Goal: Task Accomplishment & Management: Manage account settings

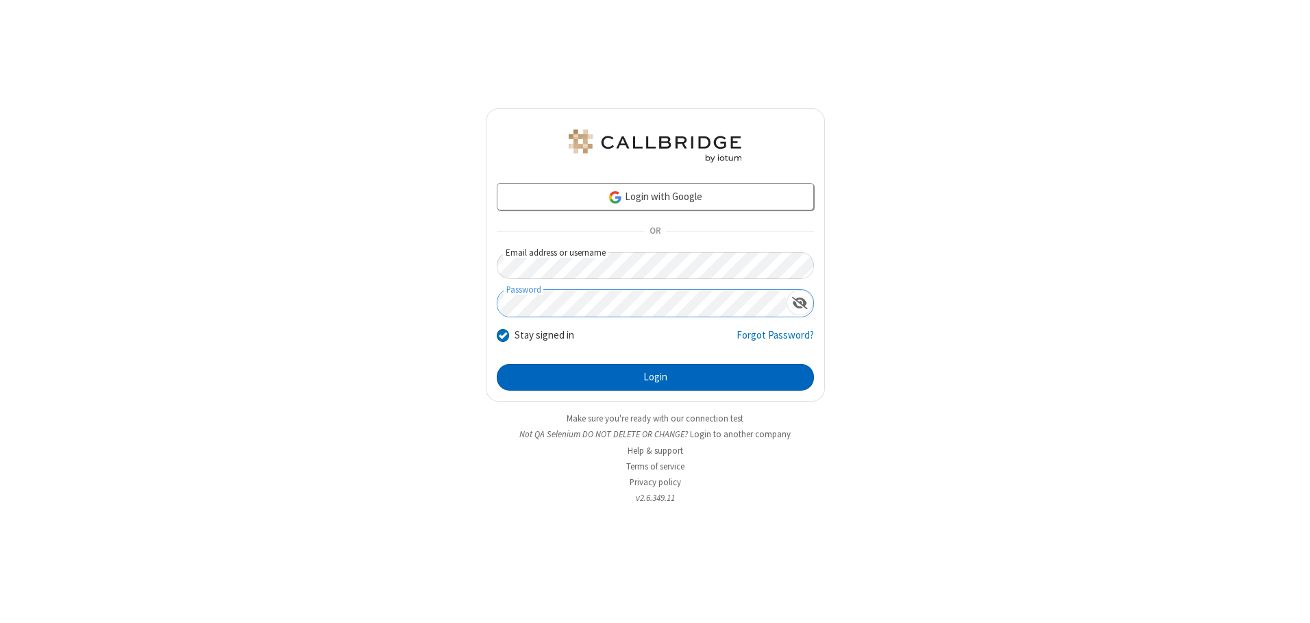
click at [655, 377] on button "Login" at bounding box center [655, 377] width 317 height 27
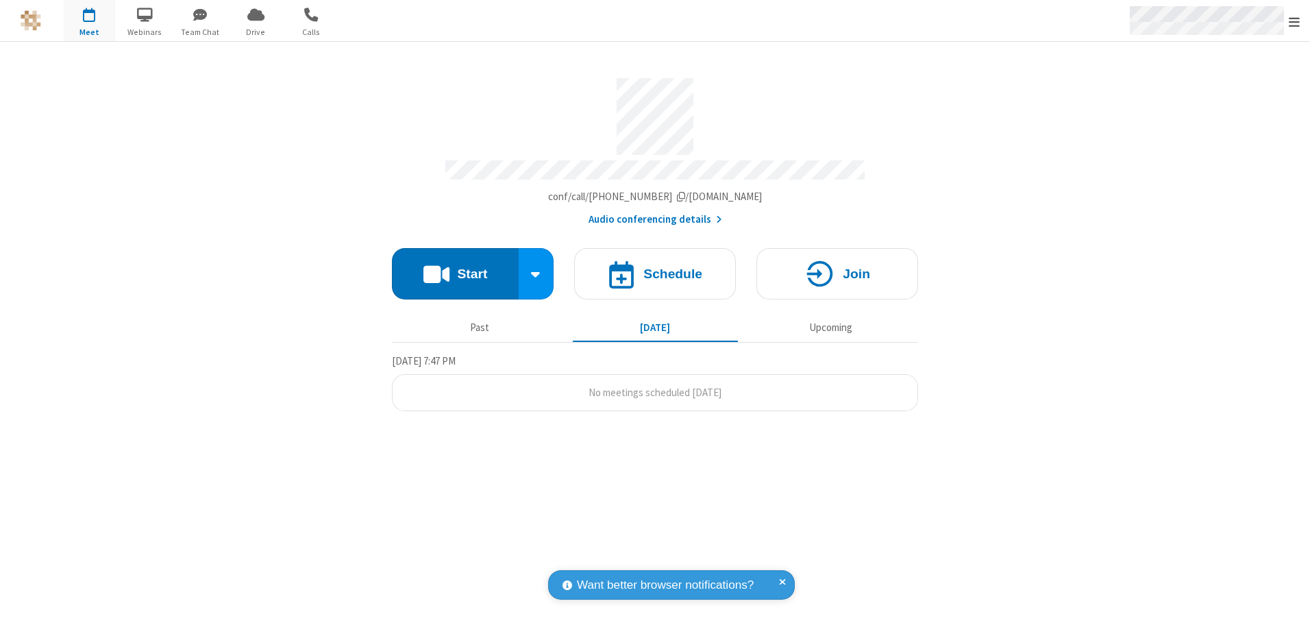
click at [1294, 21] on span "Open menu" at bounding box center [1293, 22] width 11 height 14
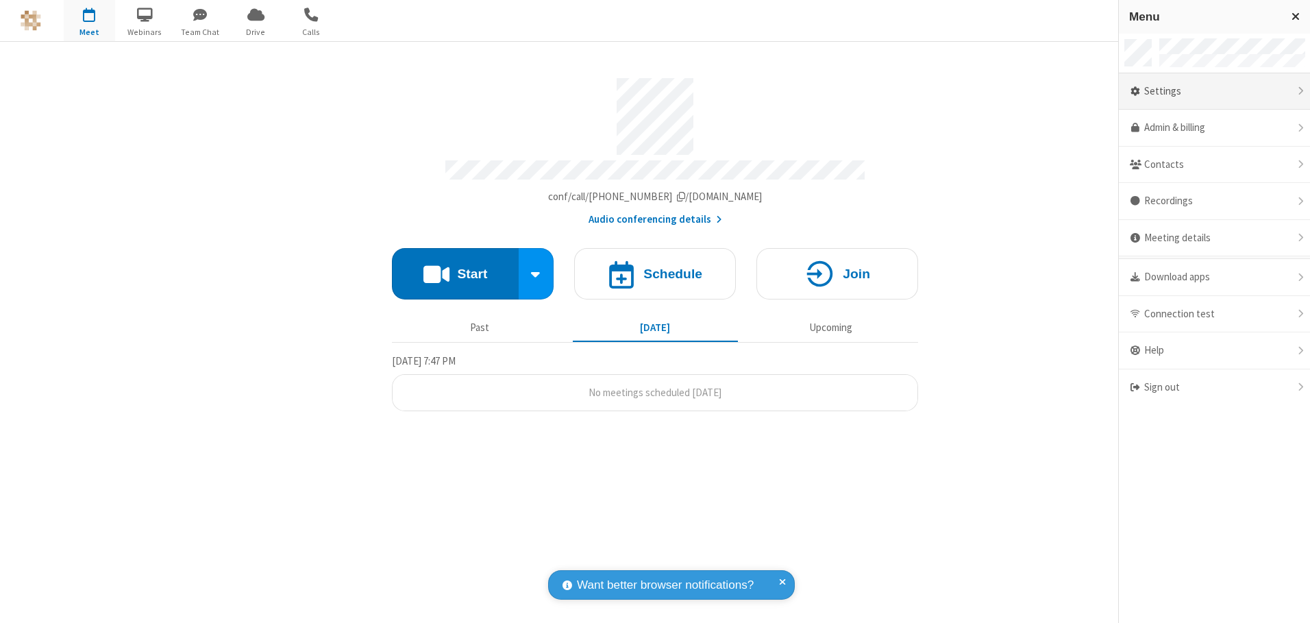
click at [1214, 91] on div "Settings" at bounding box center [1214, 91] width 191 height 37
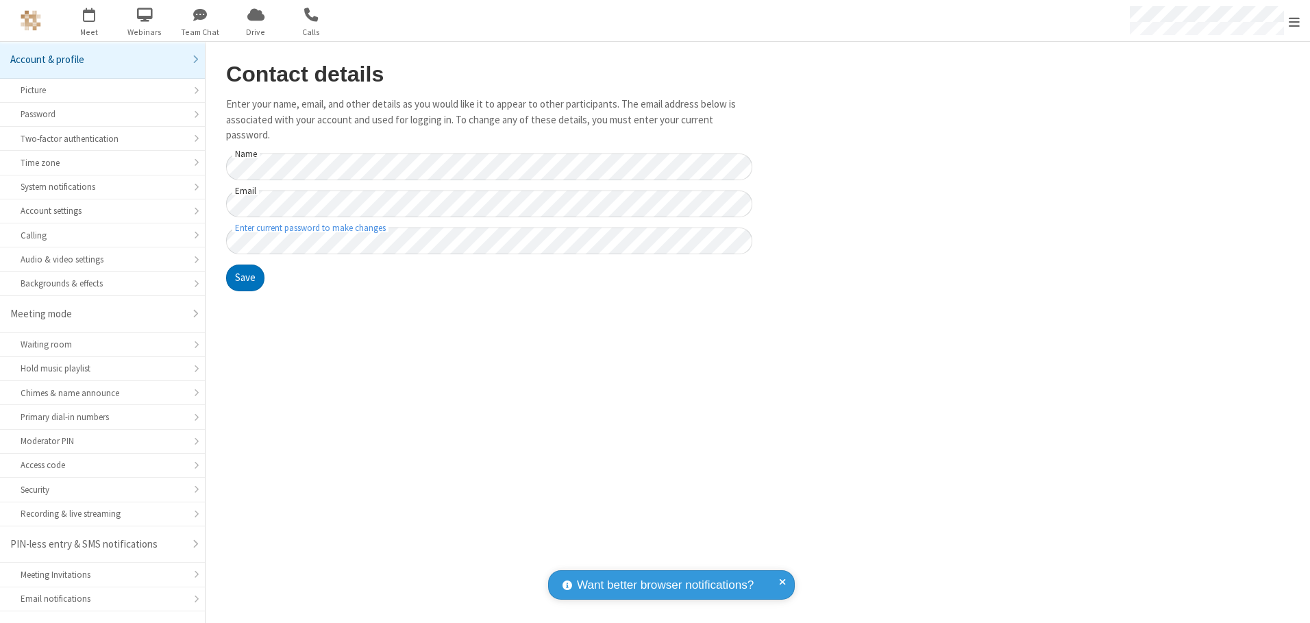
scroll to position [24, 0]
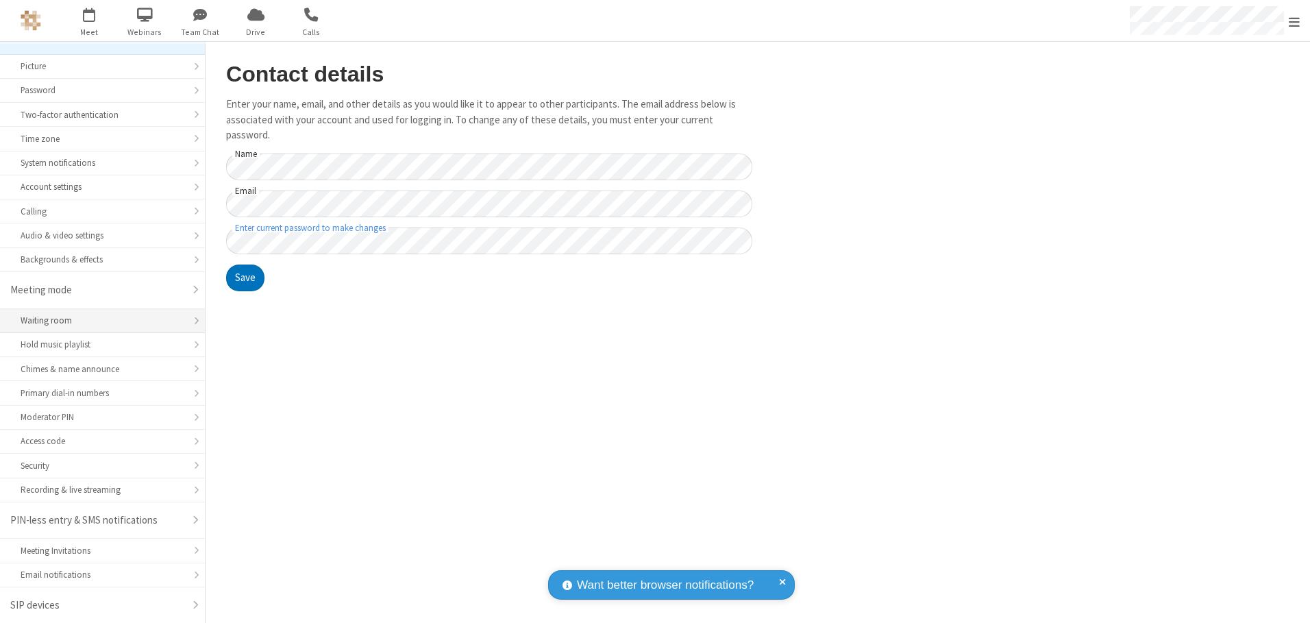
click at [97, 321] on div "Waiting room" at bounding box center [103, 320] width 164 height 13
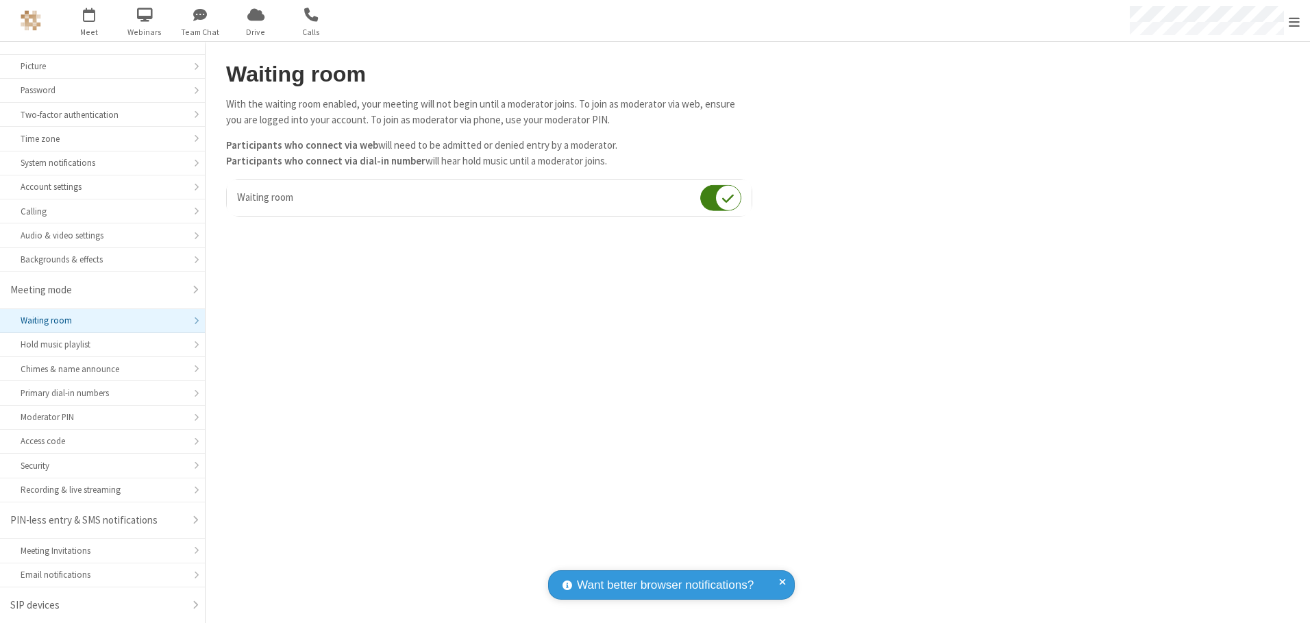
click at [721, 197] on input "checkbox" at bounding box center [720, 197] width 41 height 27
checkbox input "false"
click at [1294, 21] on span "Open menu" at bounding box center [1293, 22] width 11 height 14
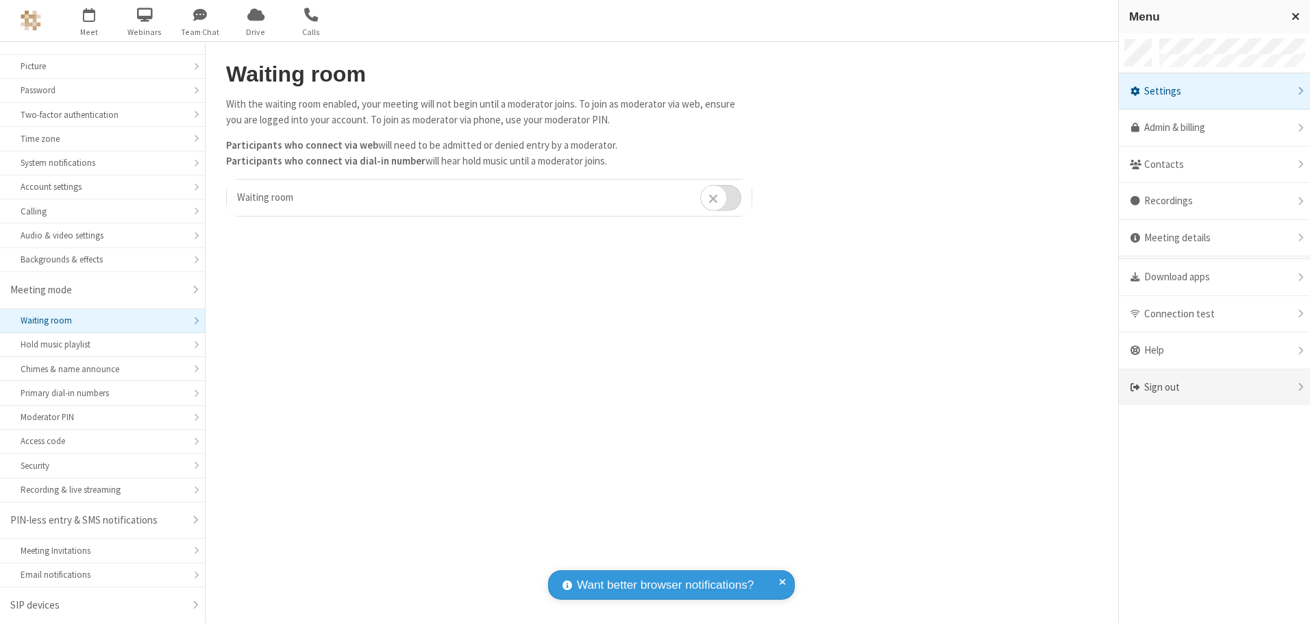
click at [1214, 387] on div "Sign out" at bounding box center [1214, 387] width 191 height 36
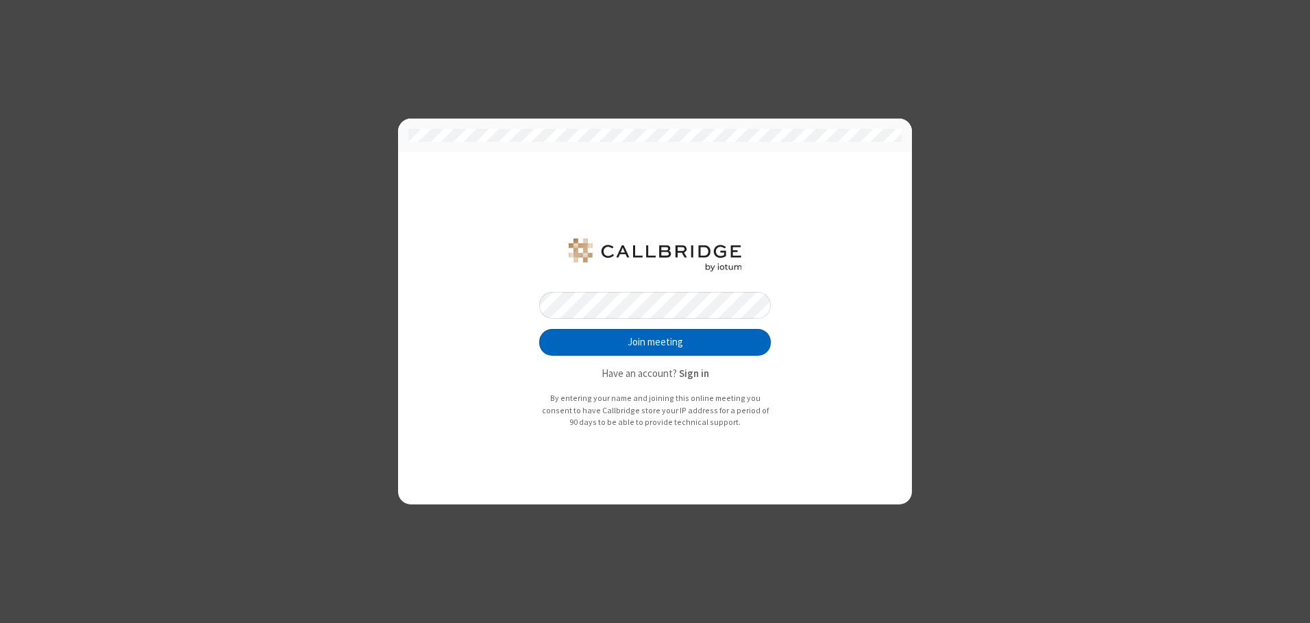
click at [655, 342] on button "Join meeting" at bounding box center [655, 342] width 232 height 27
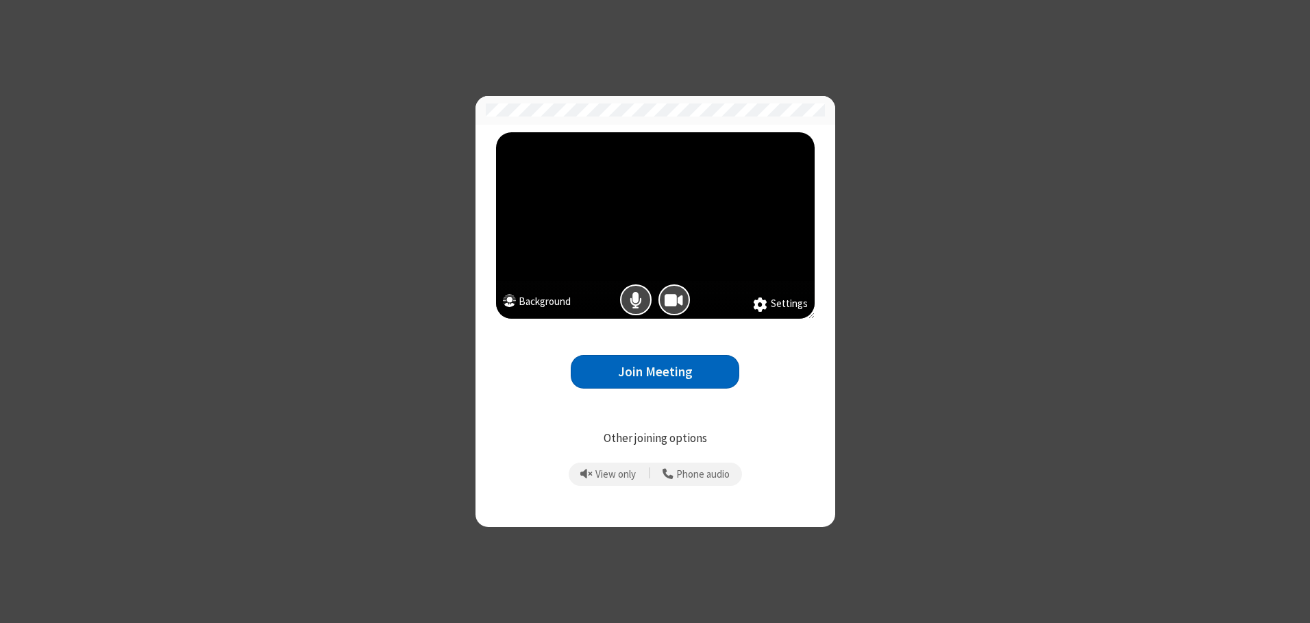
click at [655, 371] on button "Join Meeting" at bounding box center [655, 372] width 168 height 34
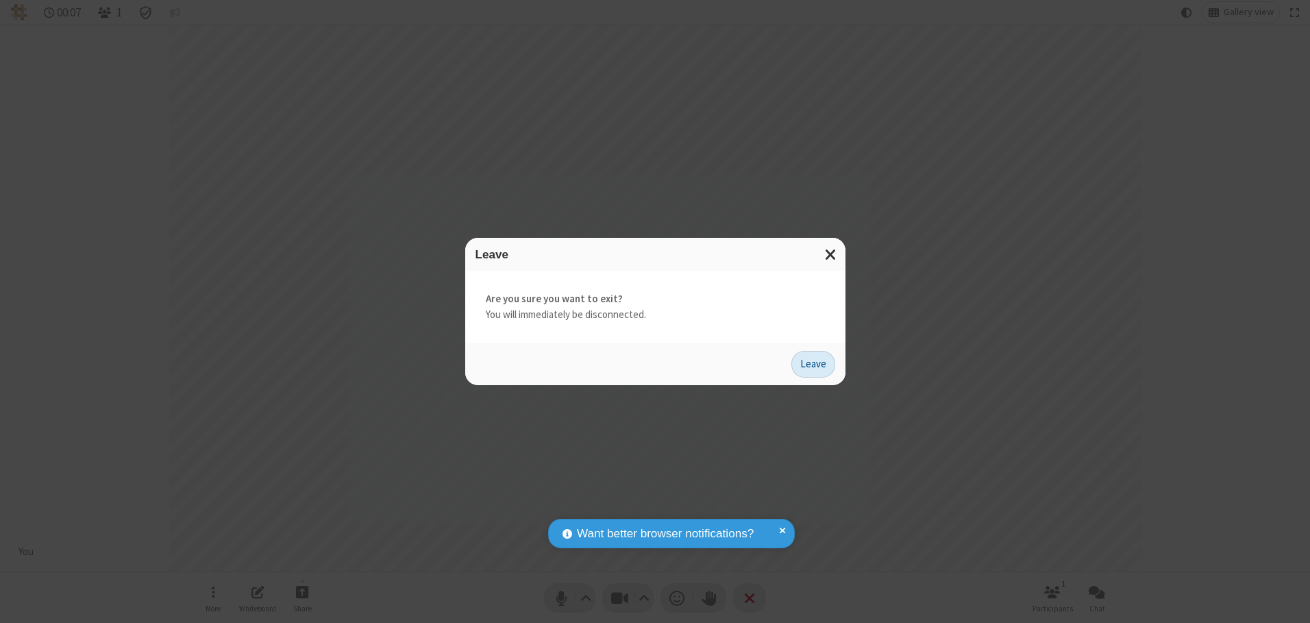
click at [813, 364] on button "Leave" at bounding box center [813, 364] width 44 height 27
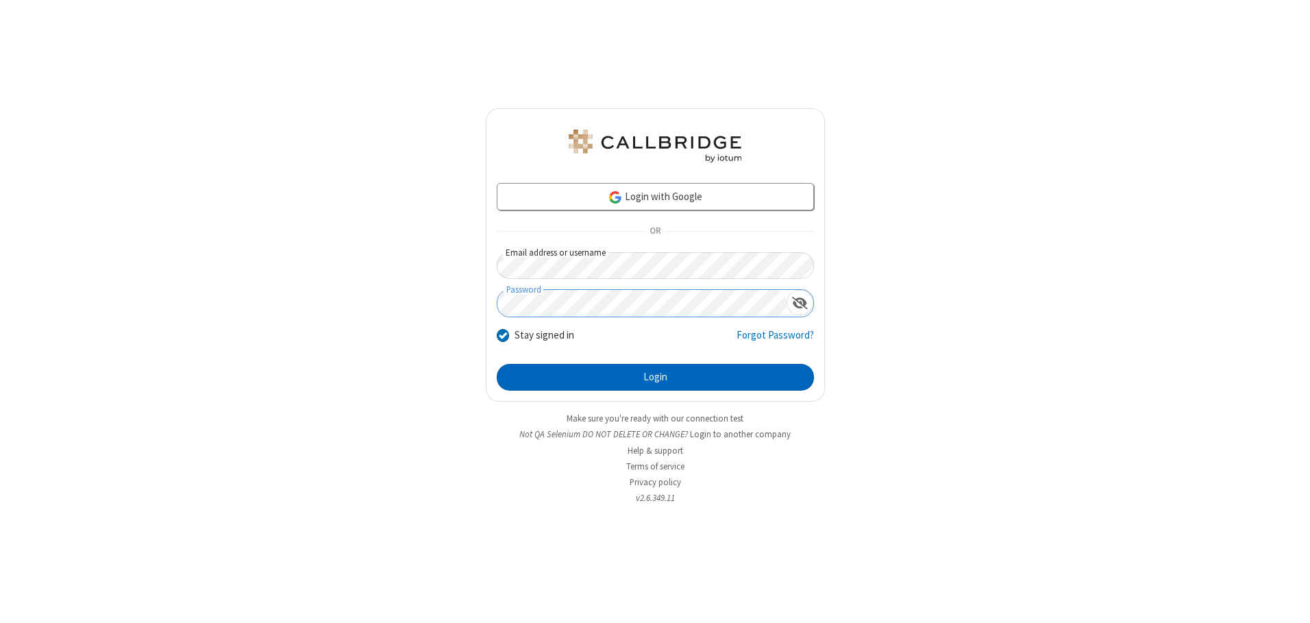
click at [655, 377] on button "Login" at bounding box center [655, 377] width 317 height 27
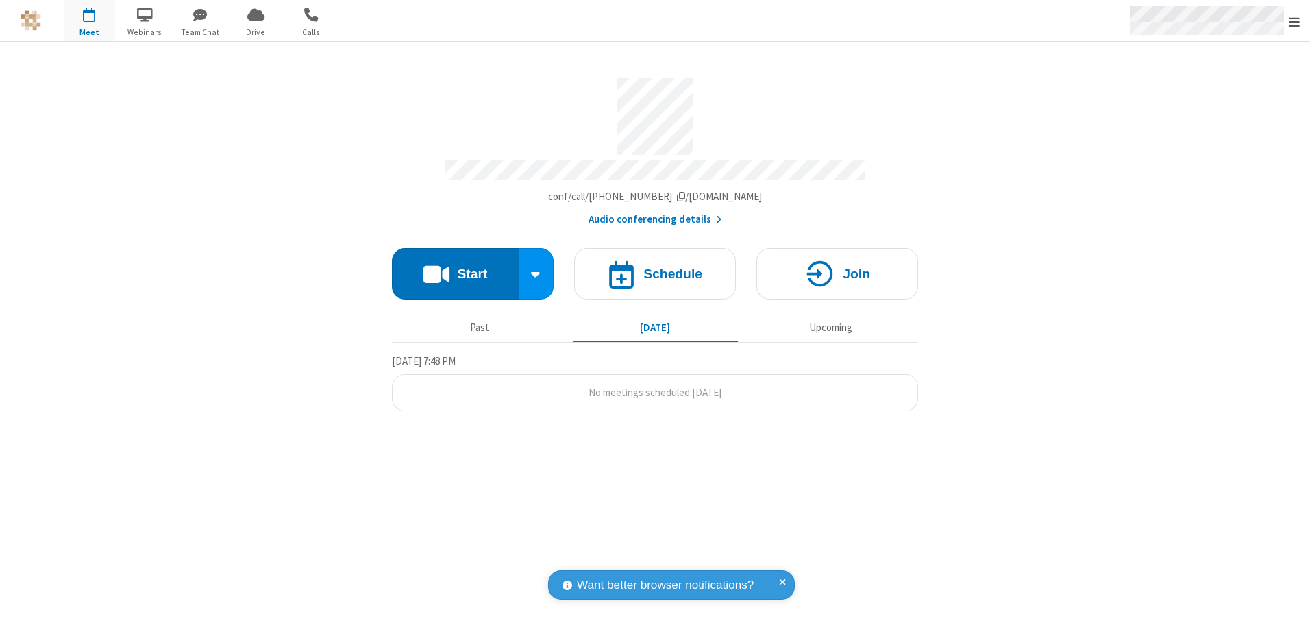
click at [1294, 21] on span "Open menu" at bounding box center [1293, 22] width 11 height 14
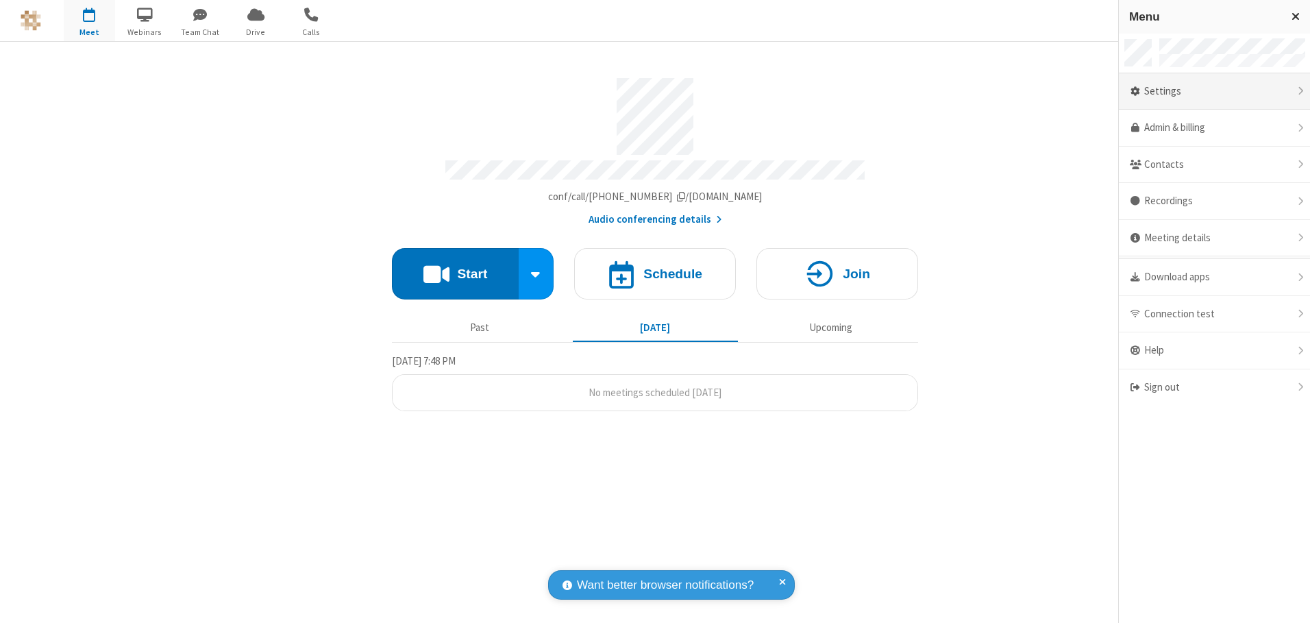
click at [1214, 91] on div "Settings" at bounding box center [1214, 91] width 191 height 37
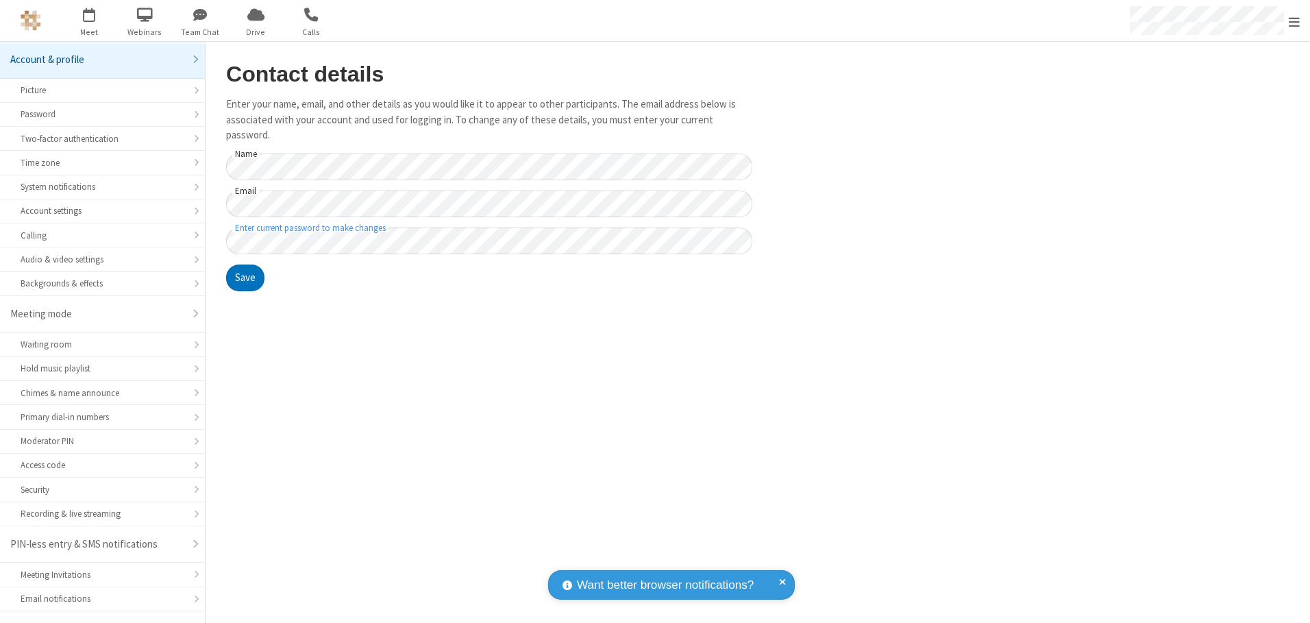
scroll to position [24, 0]
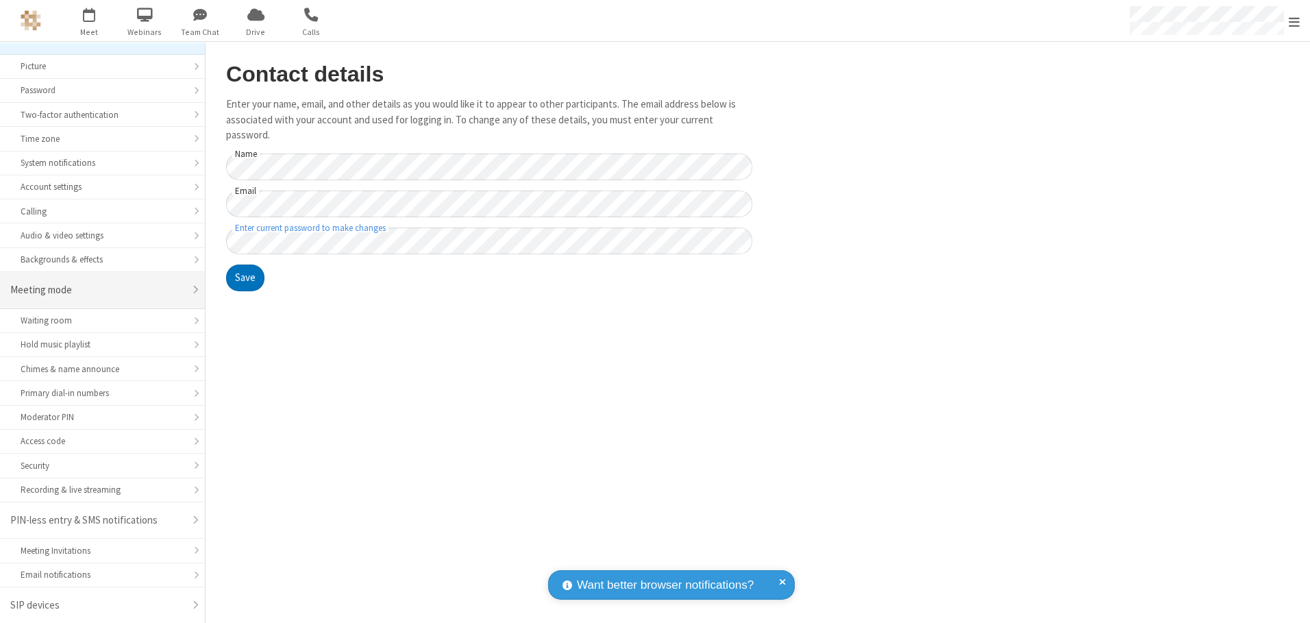
click at [97, 290] on div "Meeting mode" at bounding box center [97, 290] width 174 height 16
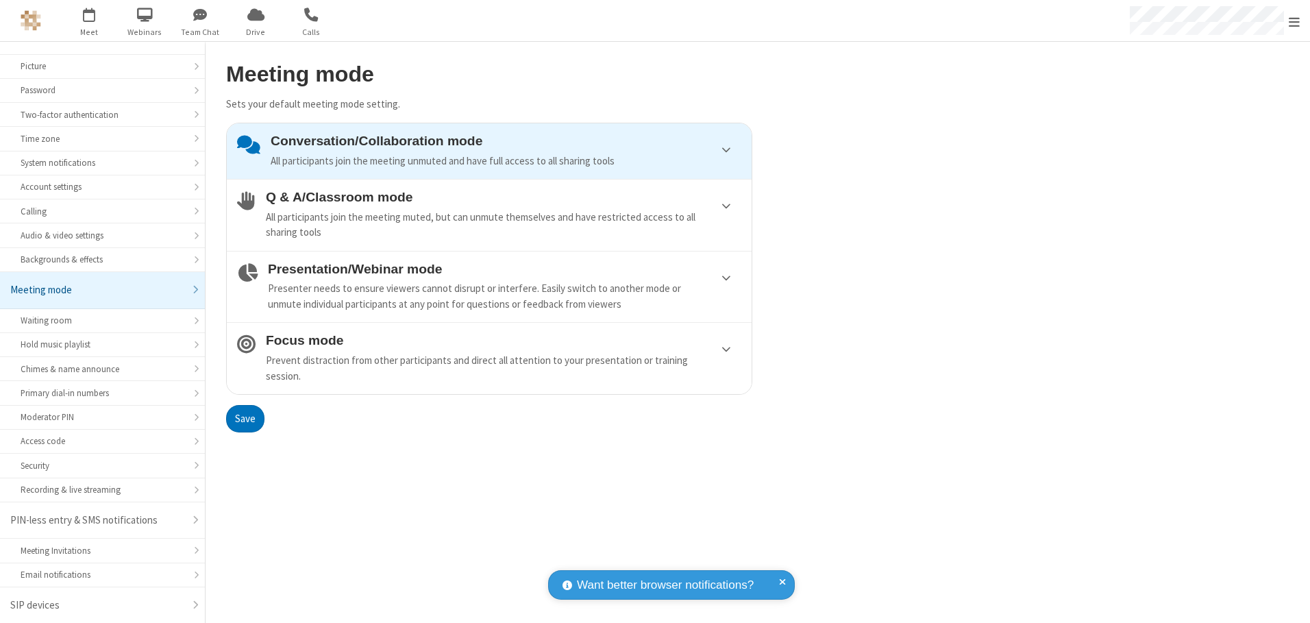
click at [489, 151] on div "Conversation/Collaboration mode All participants join the meeting unmuted and h…" at bounding box center [506, 151] width 471 height 35
click at [245, 418] on button "Save" at bounding box center [245, 418] width 38 height 27
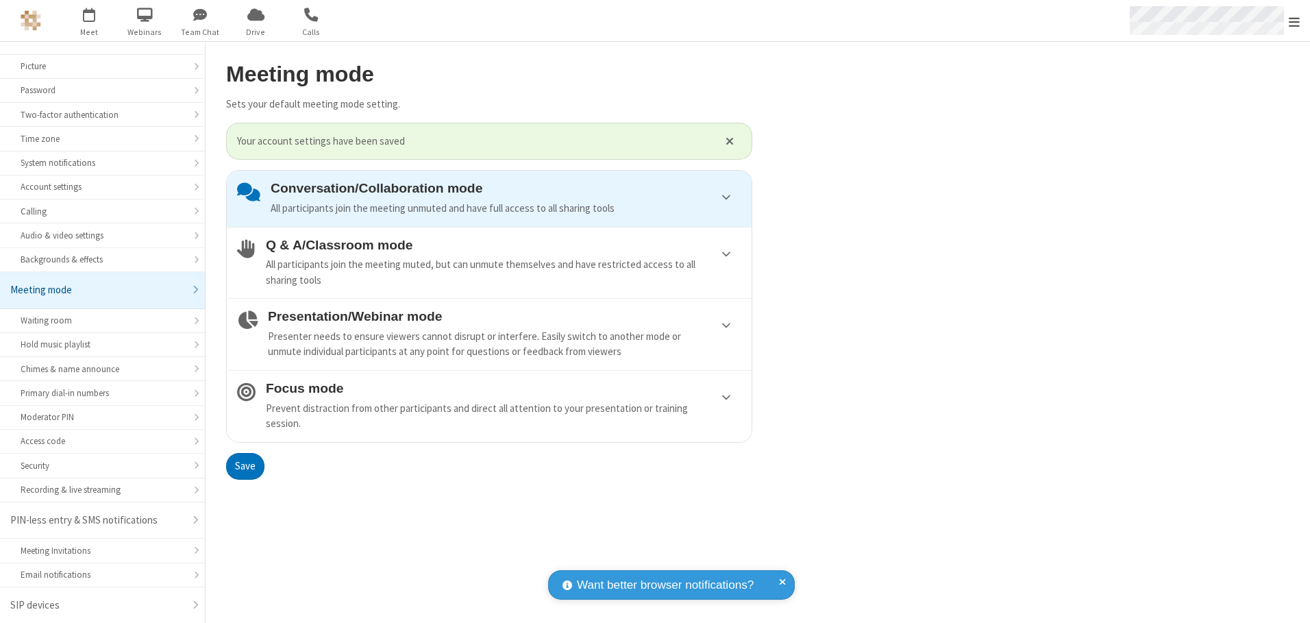
click at [1294, 21] on span "Open menu" at bounding box center [1293, 22] width 11 height 14
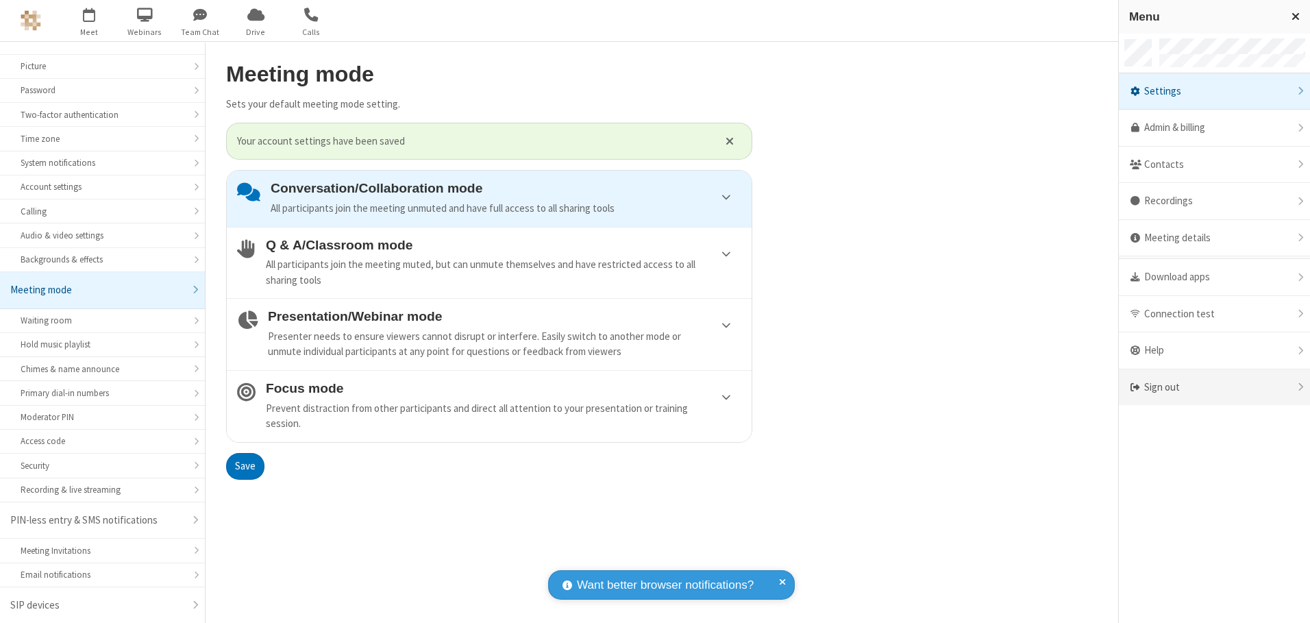
click at [1214, 387] on div "Sign out" at bounding box center [1214, 387] width 191 height 36
